Goal: Check status: Check status

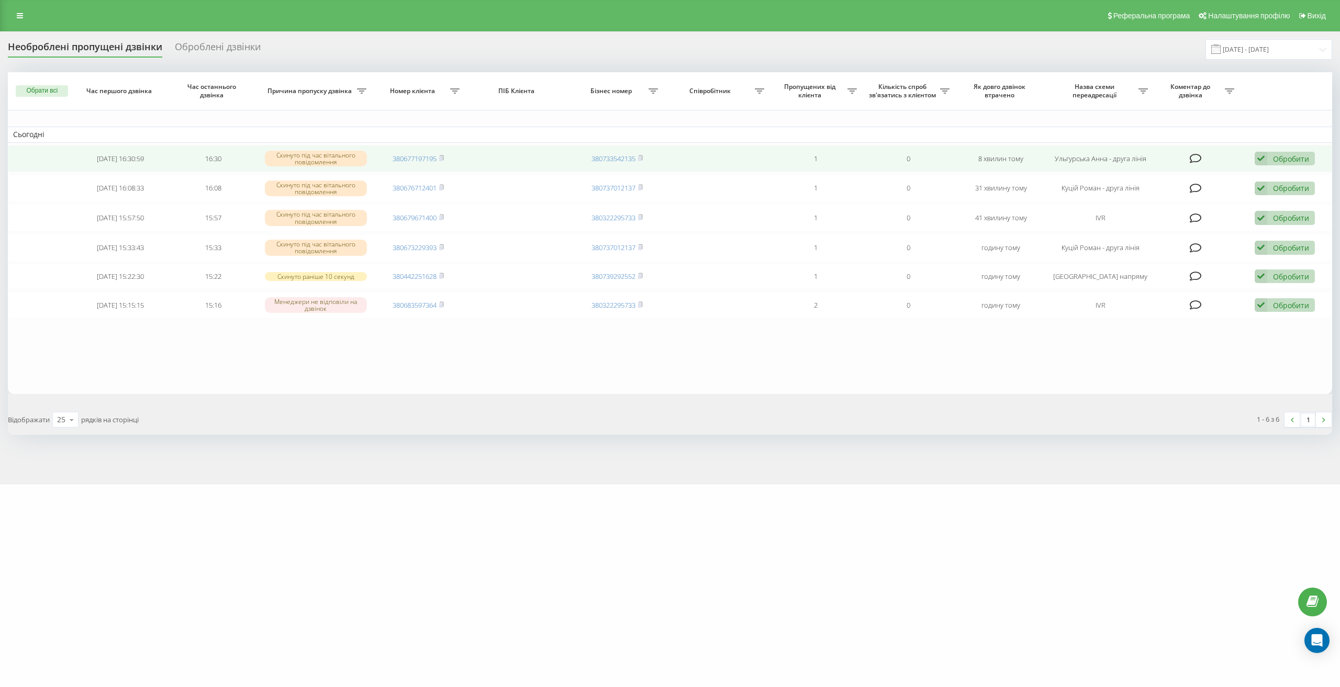
click at [1290, 152] on div "Обробити Не вдалося зв'язатися Зв'язався з клієнтом за допомогою іншого каналу …" at bounding box center [1285, 159] width 60 height 14
click at [1261, 210] on span "Клієнт передзвонив сам з іншого номера" at bounding box center [1202, 213] width 150 height 10
